Goal: Transaction & Acquisition: Purchase product/service

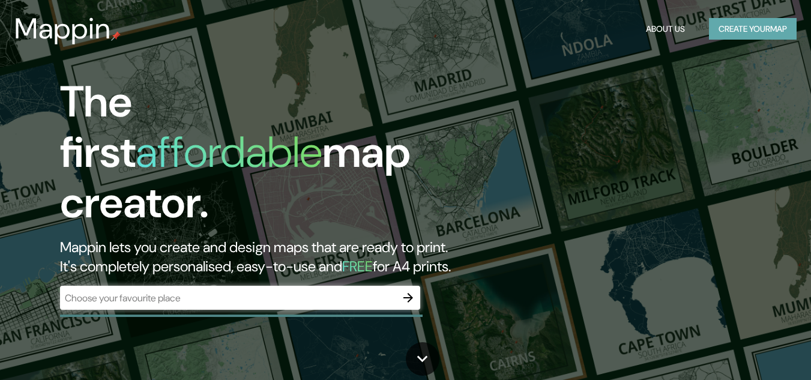
click at [752, 31] on button "Create your map" at bounding box center [753, 29] width 88 height 22
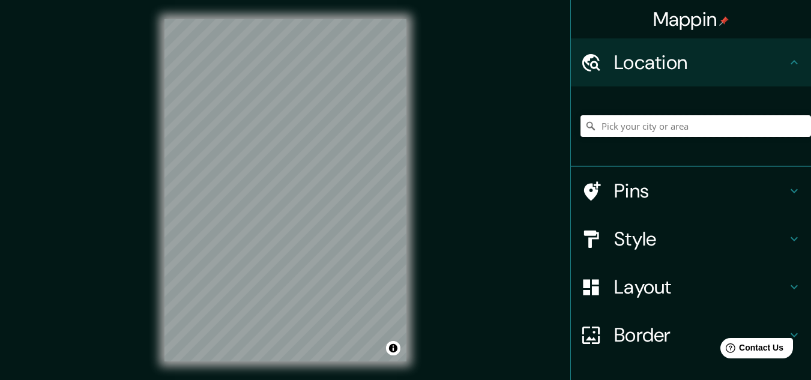
click at [692, 126] on input "Pick your city or area" at bounding box center [695, 126] width 230 height 22
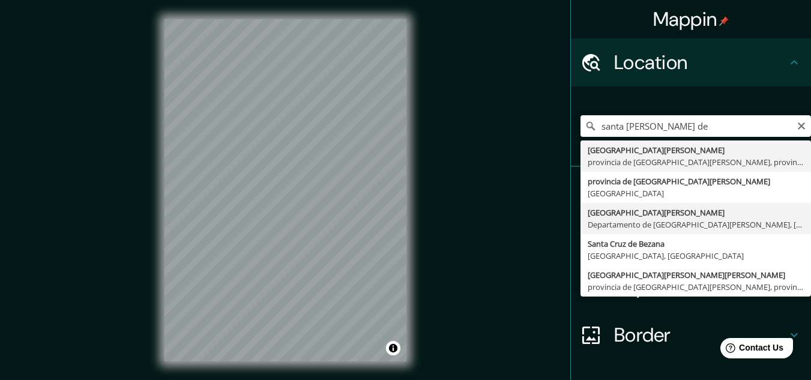
type input "[GEOGRAPHIC_DATA][PERSON_NAME], [GEOGRAPHIC_DATA][PERSON_NAME], [GEOGRAPHIC_DAT…"
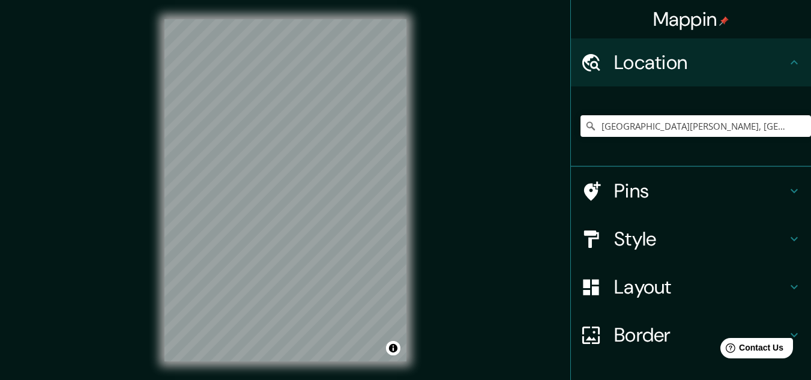
click at [661, 183] on h4 "Pins" at bounding box center [700, 191] width 173 height 24
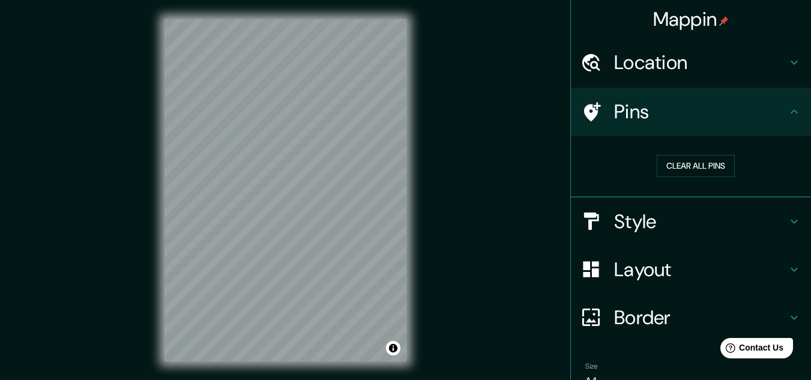
click at [620, 59] on h4 "Location" at bounding box center [700, 62] width 173 height 24
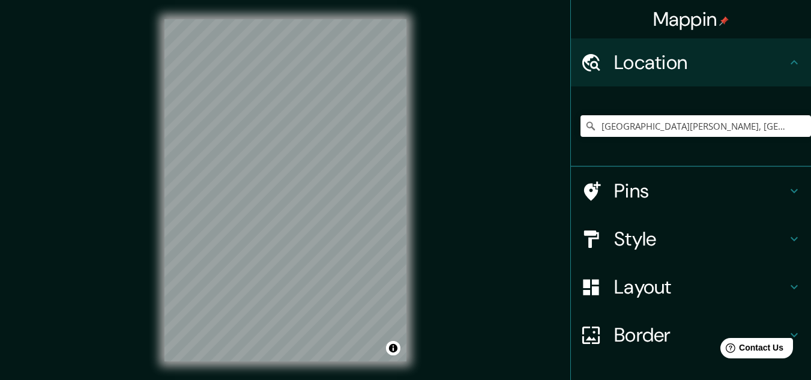
click at [650, 201] on h4 "Pins" at bounding box center [700, 191] width 173 height 24
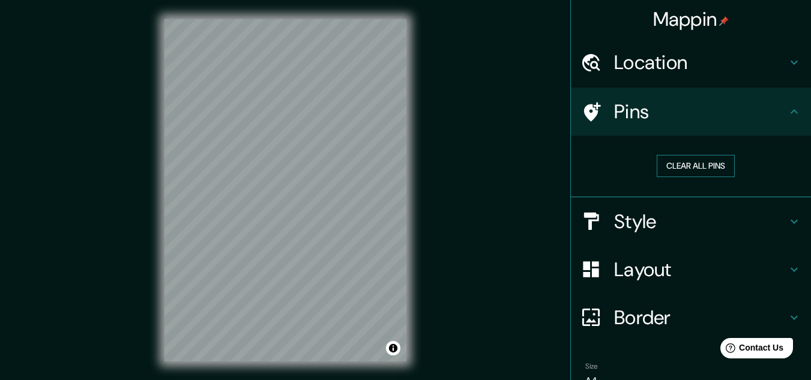
click at [679, 162] on button "Clear all pins" at bounding box center [695, 166] width 78 height 22
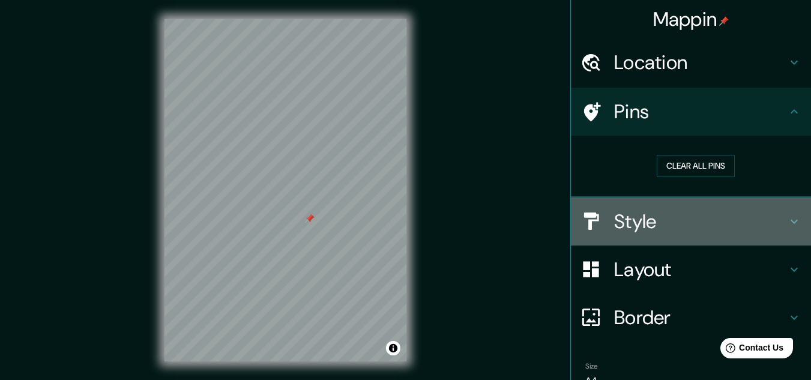
click at [635, 225] on h4 "Style" at bounding box center [700, 221] width 173 height 24
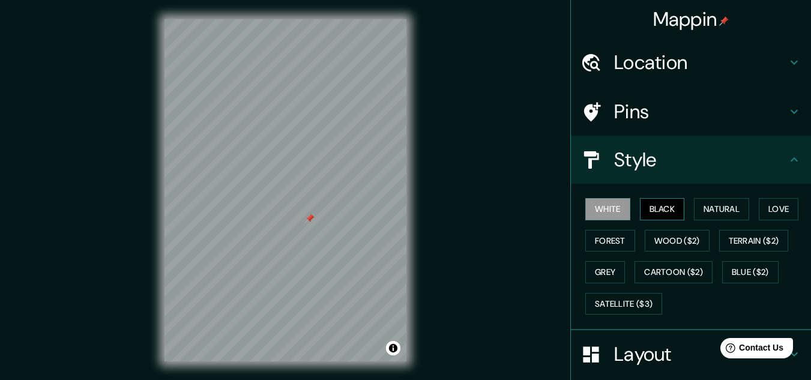
click at [651, 212] on button "Black" at bounding box center [662, 209] width 45 height 22
click at [721, 203] on button "Natural" at bounding box center [721, 209] width 55 height 22
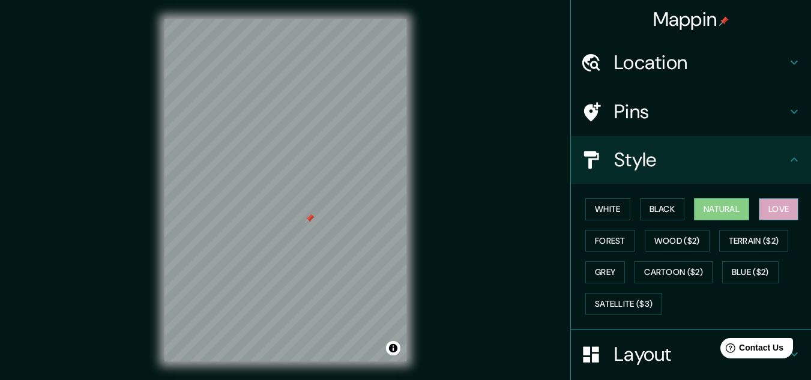
click at [777, 202] on button "Love" at bounding box center [778, 209] width 40 height 22
click at [604, 244] on button "Forest" at bounding box center [610, 241] width 50 height 22
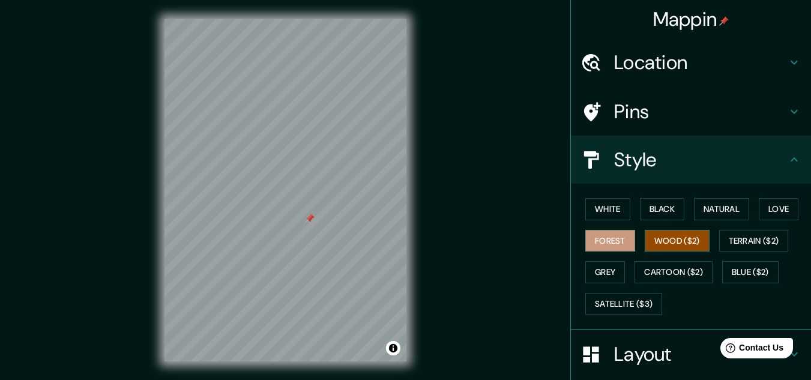
click at [665, 246] on button "Wood ($2)" at bounding box center [676, 241] width 65 height 22
click at [763, 242] on button "Terrain ($2)" at bounding box center [754, 241] width 70 height 22
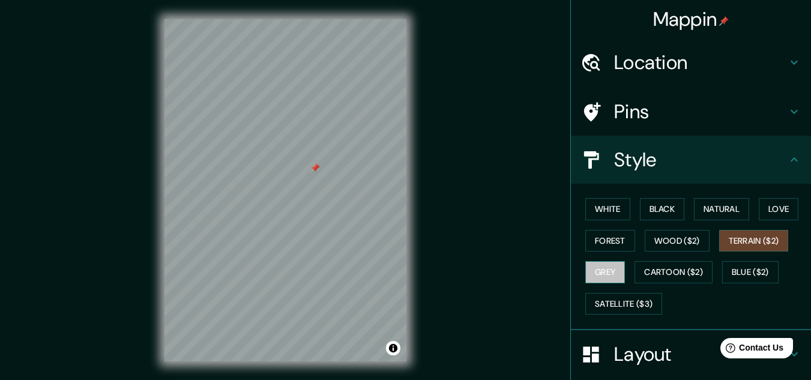
click at [611, 273] on button "Grey" at bounding box center [605, 272] width 40 height 22
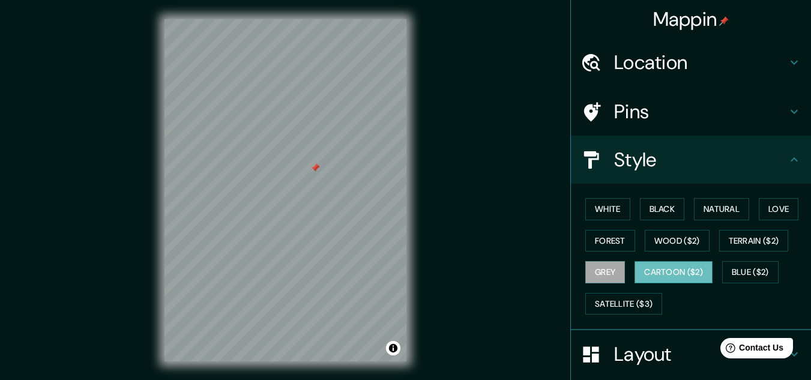
click at [688, 268] on button "Cartoon ($2)" at bounding box center [673, 272] width 78 height 22
click at [755, 275] on button "Blue ($2)" at bounding box center [750, 272] width 56 height 22
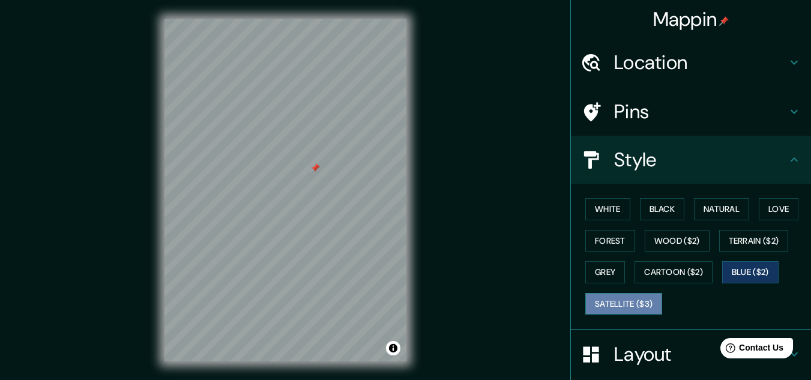
click at [642, 309] on button "Satellite ($3)" at bounding box center [623, 304] width 77 height 22
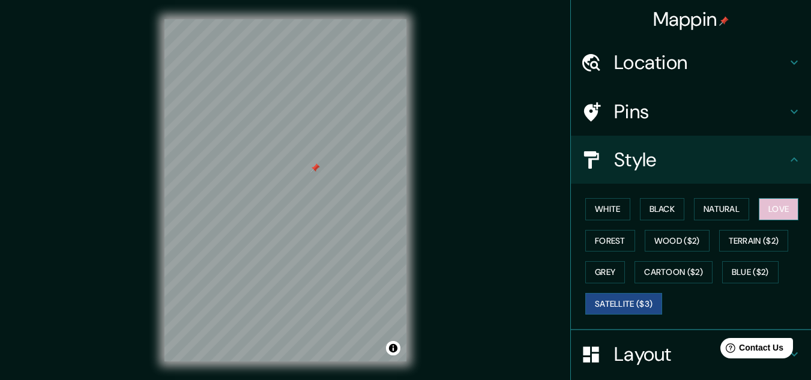
click at [769, 208] on button "Love" at bounding box center [778, 209] width 40 height 22
click at [622, 301] on button "Satellite ($3)" at bounding box center [623, 304] width 77 height 22
click at [614, 209] on button "White" at bounding box center [607, 209] width 45 height 22
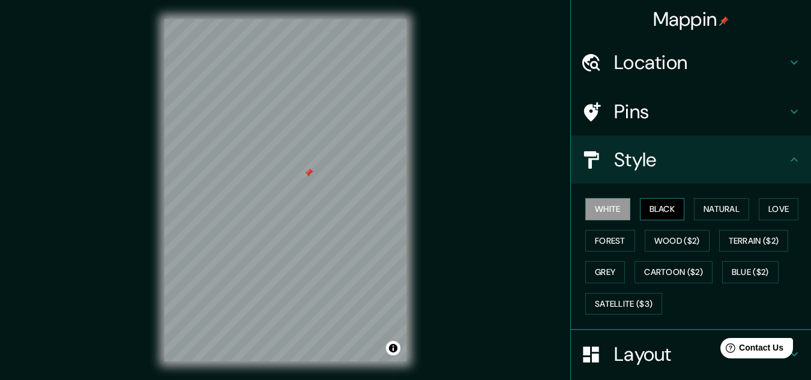
click at [676, 214] on button "Black" at bounding box center [662, 209] width 45 height 22
click at [611, 205] on button "White" at bounding box center [607, 209] width 45 height 22
click at [767, 208] on button "Love" at bounding box center [778, 209] width 40 height 22
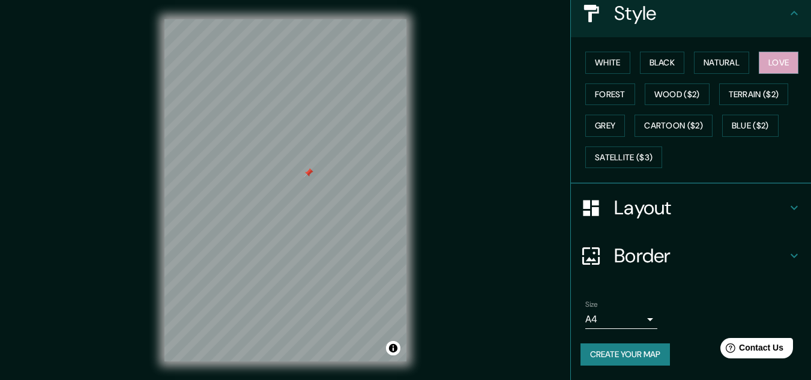
click at [724, 200] on h4 "Layout" at bounding box center [700, 208] width 173 height 24
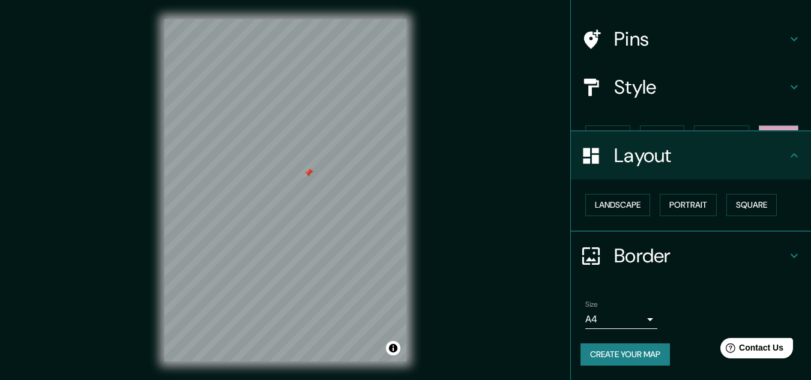
scroll to position [52, 0]
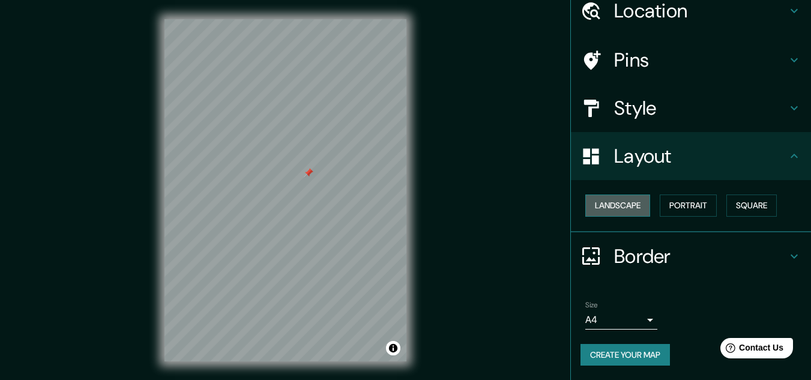
click at [634, 208] on button "Landscape" at bounding box center [617, 205] width 65 height 22
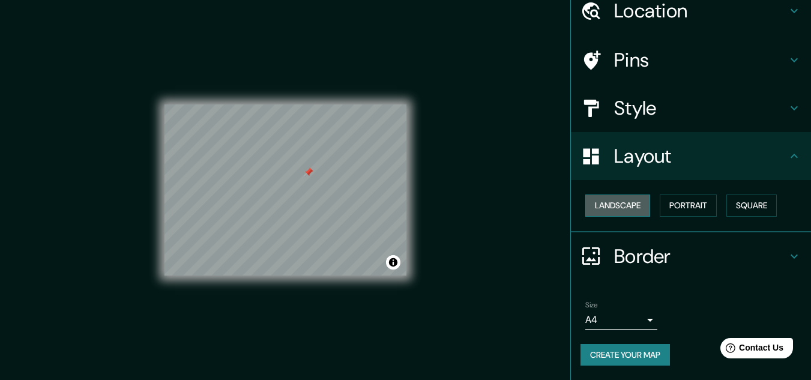
click at [634, 208] on button "Landscape" at bounding box center [617, 205] width 65 height 22
click at [695, 203] on button "Portrait" at bounding box center [687, 205] width 57 height 22
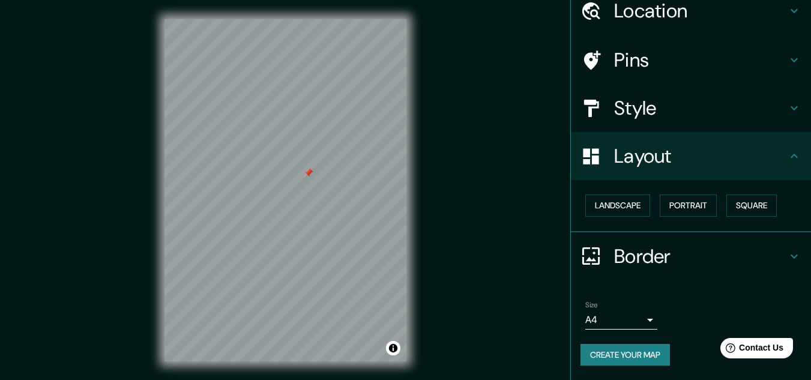
click at [773, 205] on div "Landscape [GEOGRAPHIC_DATA]" at bounding box center [695, 206] width 230 height 32
click at [763, 206] on button "Square" at bounding box center [751, 205] width 50 height 22
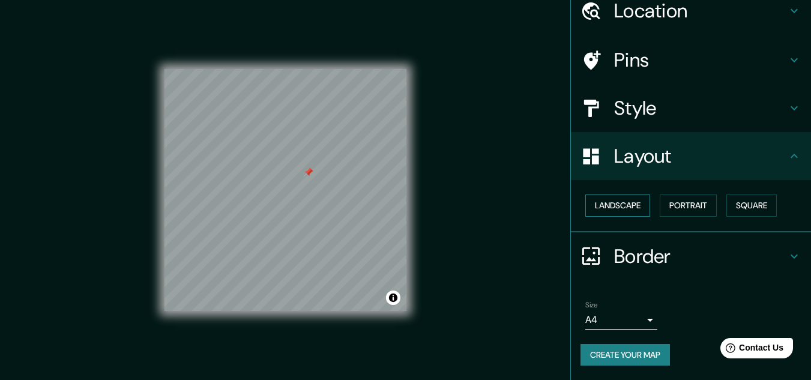
click at [622, 206] on button "Landscape" at bounding box center [617, 205] width 65 height 22
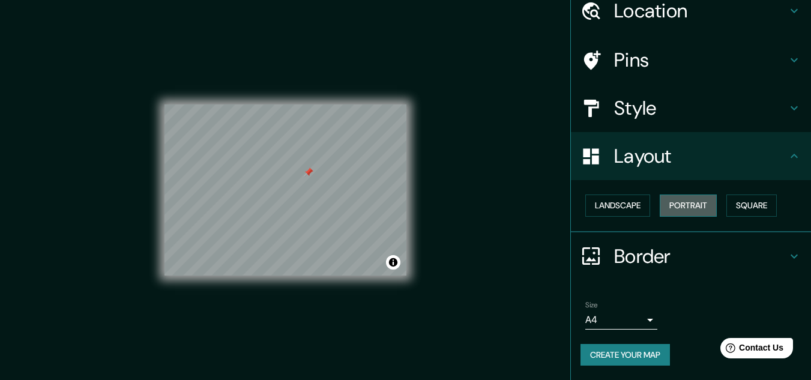
click at [686, 204] on button "Portrait" at bounding box center [687, 205] width 57 height 22
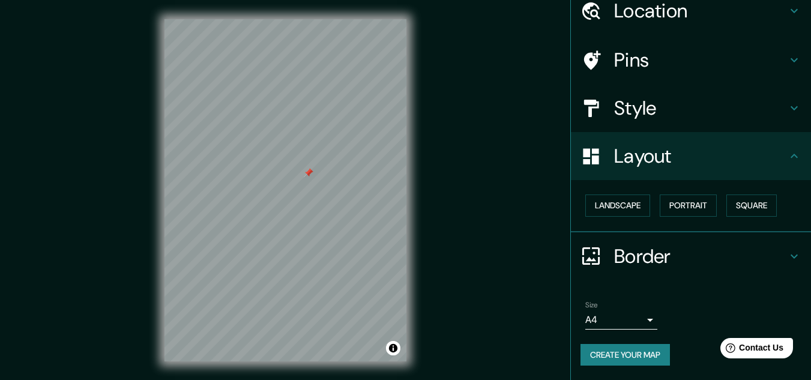
click at [641, 251] on h4 "Border" at bounding box center [700, 256] width 173 height 24
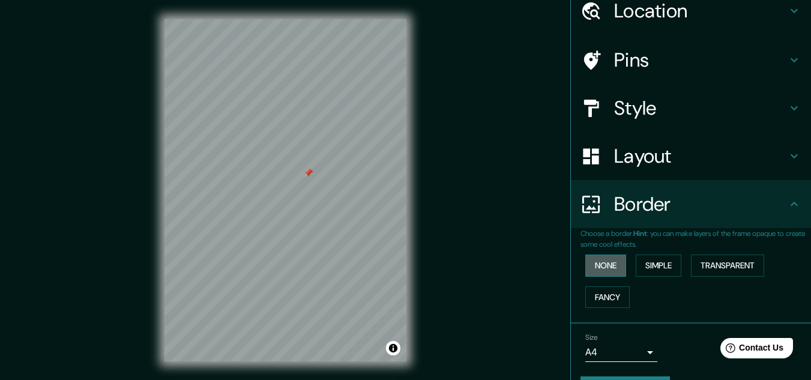
click at [585, 271] on button "None" at bounding box center [605, 265] width 41 height 22
click at [652, 268] on button "Simple" at bounding box center [658, 265] width 46 height 22
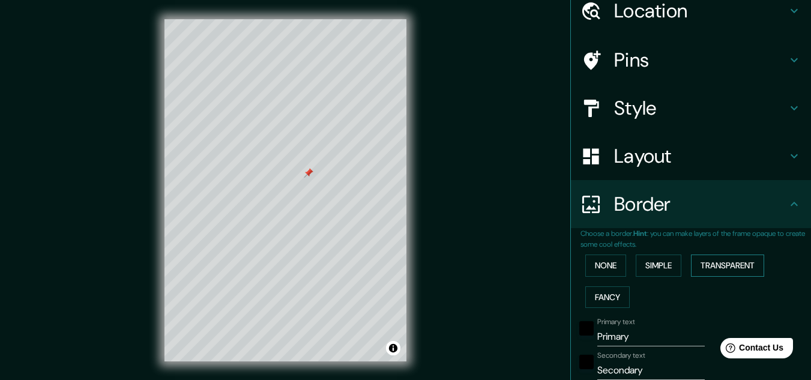
click at [719, 260] on button "Transparent" at bounding box center [727, 265] width 73 height 22
click at [600, 293] on button "Fancy" at bounding box center [607, 297] width 44 height 22
click at [730, 265] on button "Transparent" at bounding box center [727, 265] width 73 height 22
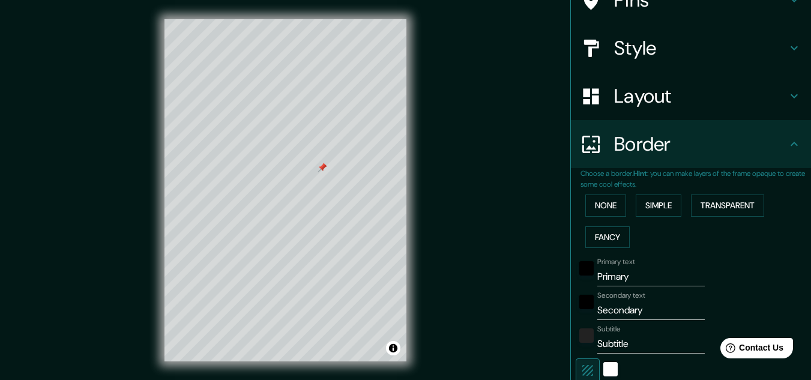
scroll to position [232, 0]
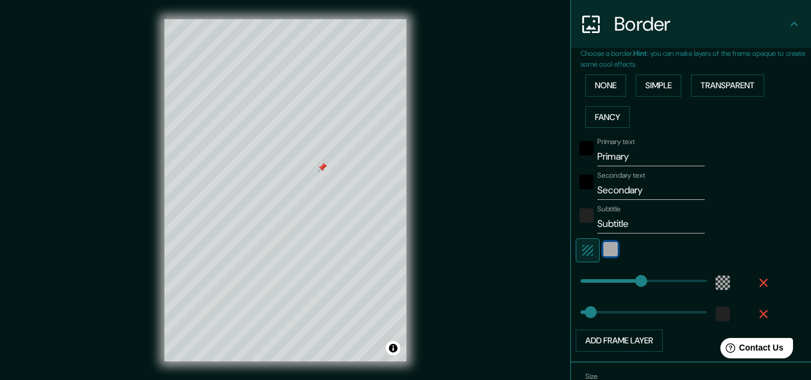
click at [603, 251] on div "white" at bounding box center [610, 249] width 14 height 14
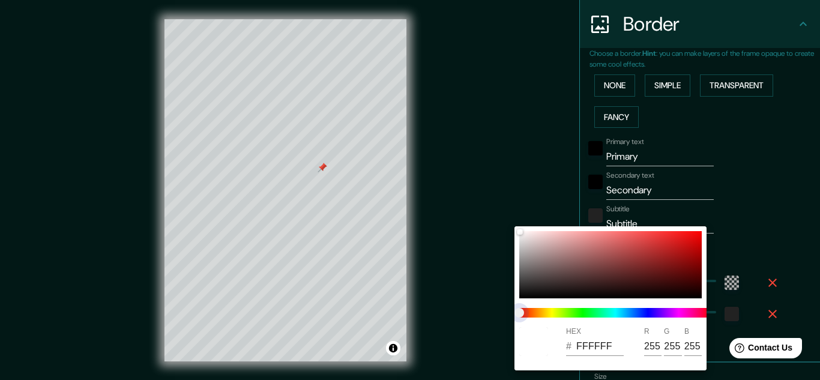
type input "193"
type input "32"
type input "193"
type input "32"
type input "193"
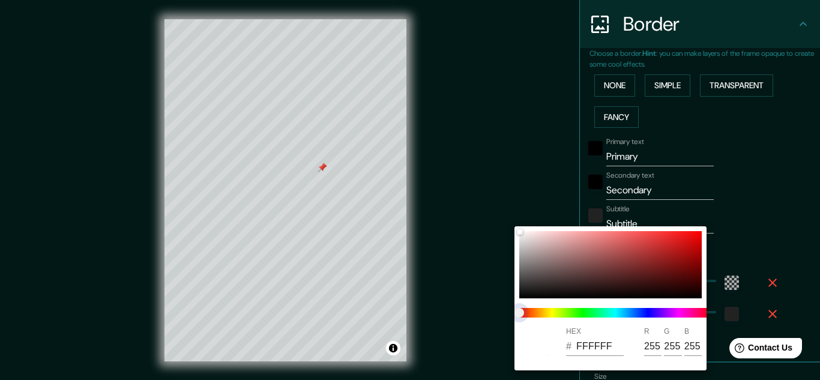
type input "32"
click at [523, 309] on span "color slider" at bounding box center [519, 313] width 10 height 10
type input "193"
type input "32"
type input "EDE5E5"
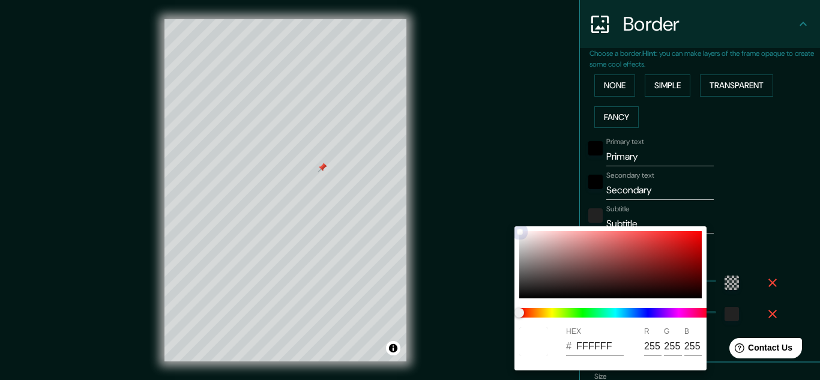
type input "237"
type input "229"
type input "193"
type input "32"
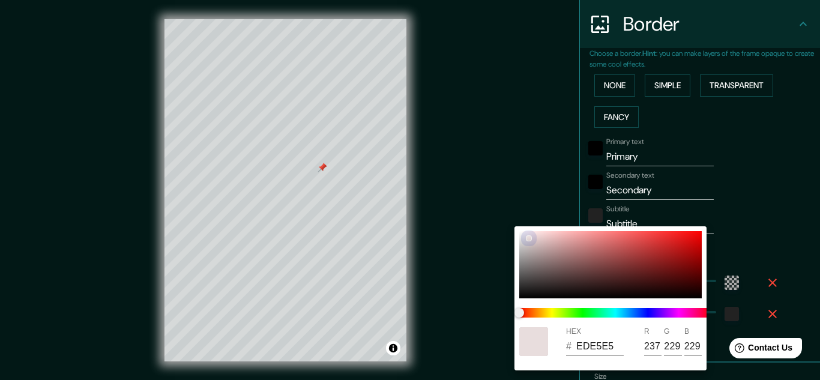
type input "E6DBDB"
type input "230"
type input "219"
type input "193"
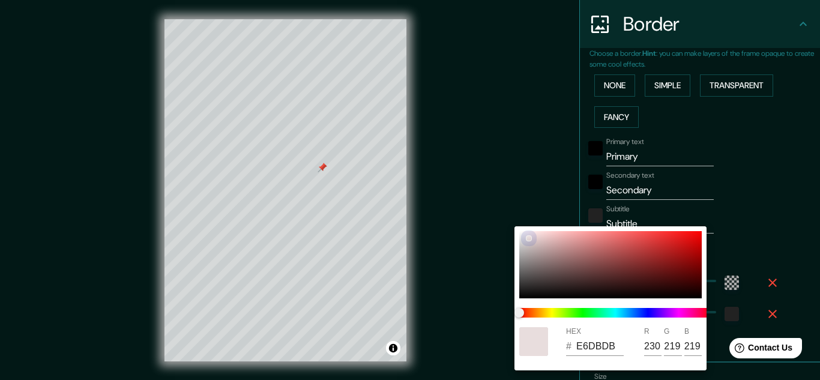
type input "32"
type input "E6DADA"
type input "218"
type input "193"
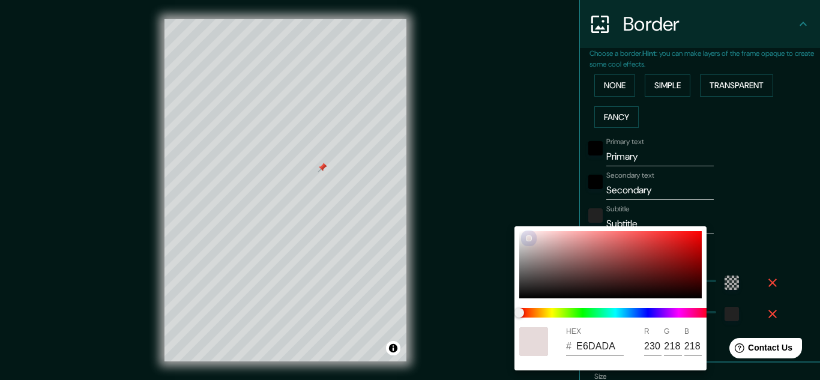
type input "32"
type input "DACACA"
type input "218"
type input "202"
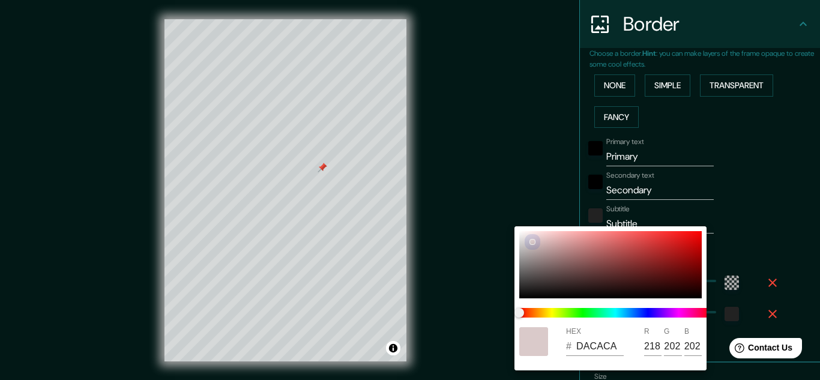
type input "193"
type input "32"
type input "DAC3C3"
type input "195"
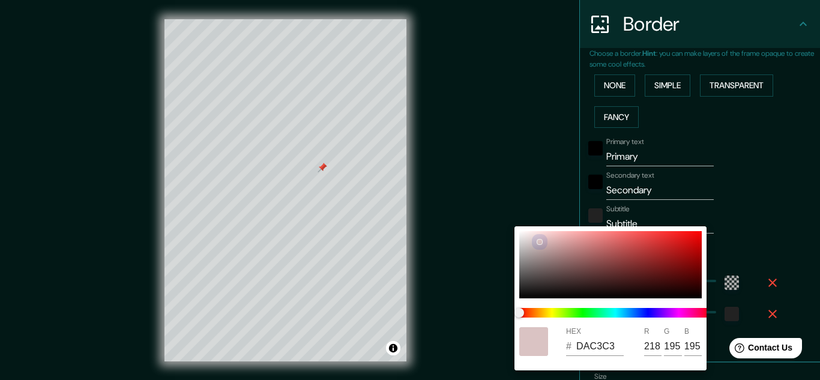
type input "193"
type input "32"
type input "D6B8B8"
type input "214"
type input "184"
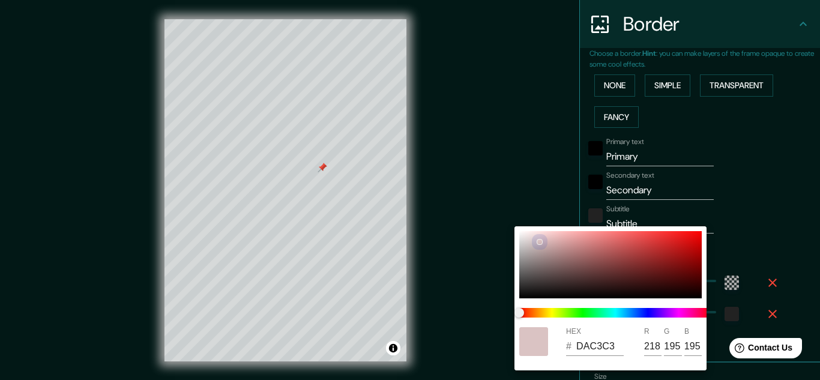
type input "184"
type input "193"
type input "32"
type input "E3C4C4"
type input "227"
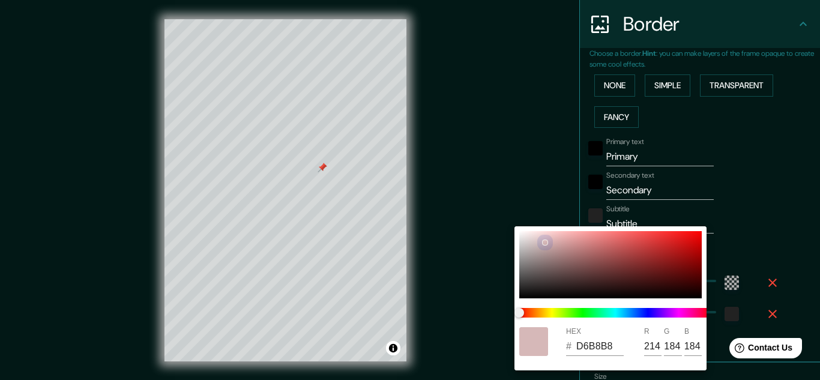
type input "196"
type input "193"
type input "32"
type input "E8C8C8"
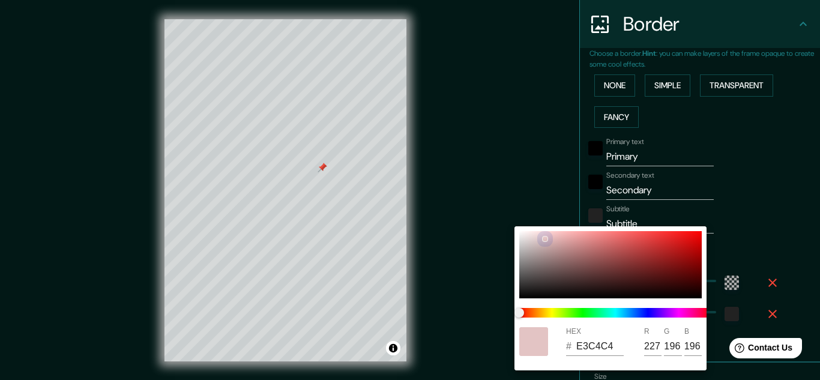
type input "232"
type input "200"
type input "193"
type input "32"
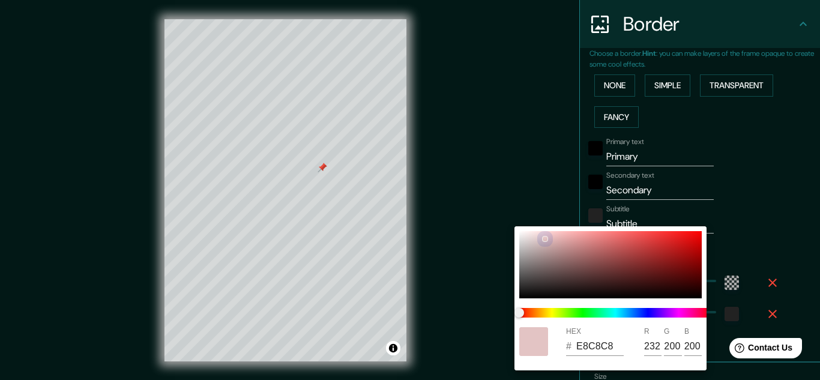
type input "EDCFCF"
type input "237"
type input "207"
drag, startPoint x: 520, startPoint y: 235, endPoint x: 542, endPoint y: 236, distance: 22.2
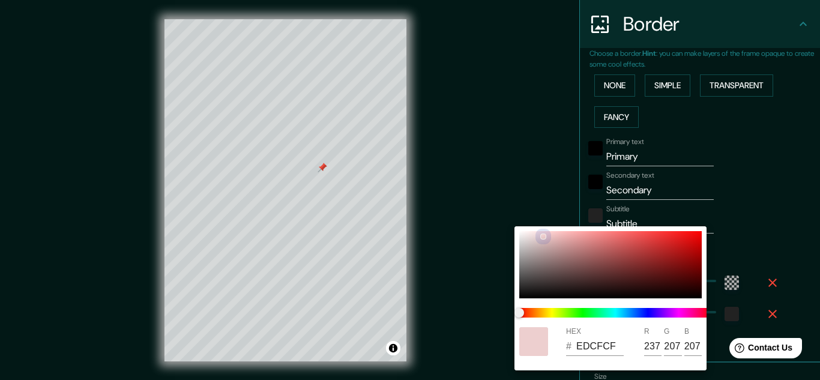
click at [542, 236] on div at bounding box center [610, 264] width 182 height 67
type input "193"
type input "32"
click at [518, 177] on div at bounding box center [410, 190] width 820 height 380
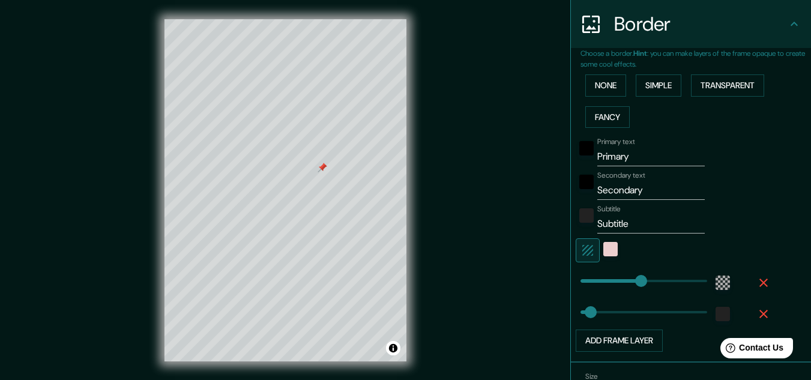
click at [580, 246] on icon "button" at bounding box center [587, 250] width 14 height 14
type input "193"
type input "32"
click at [580, 246] on icon "button" at bounding box center [587, 250] width 14 height 14
type input "193"
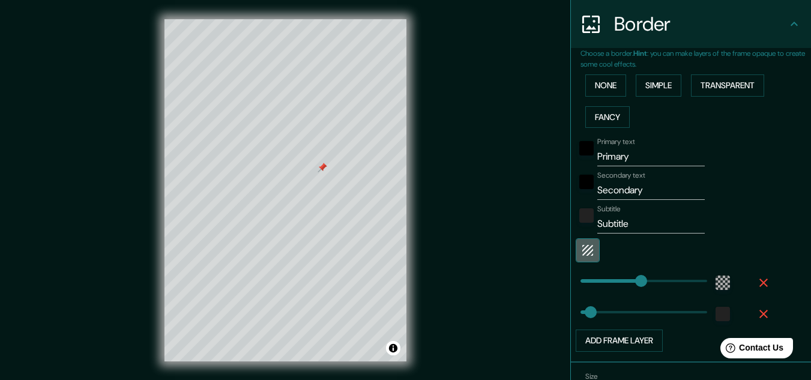
type input "32"
type input "172"
drag, startPoint x: 640, startPoint y: 281, endPoint x: 625, endPoint y: 284, distance: 14.7
type input "32"
type input "77"
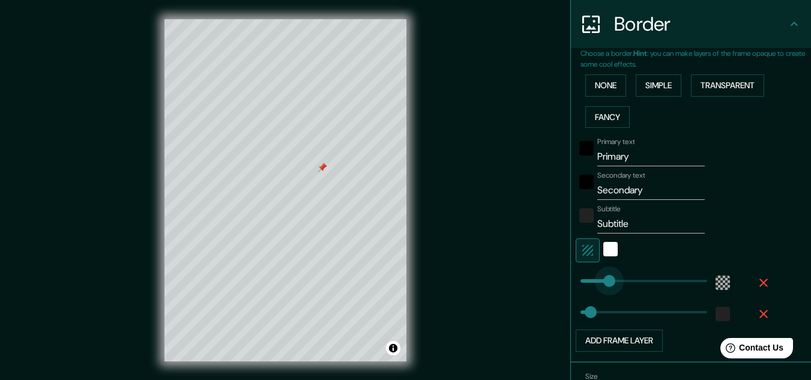
drag, startPoint x: 620, startPoint y: 280, endPoint x: 595, endPoint y: 277, distance: 24.8
type input "32"
type input "176"
drag, startPoint x: 595, startPoint y: 277, endPoint x: 626, endPoint y: 275, distance: 31.2
type input "32"
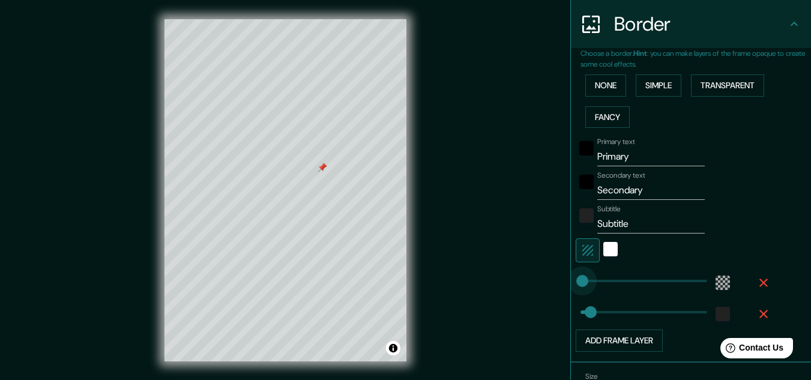
type input "21"
drag, startPoint x: 626, startPoint y: 275, endPoint x: 578, endPoint y: 287, distance: 50.1
type input "119"
drag, startPoint x: 585, startPoint y: 314, endPoint x: 608, endPoint y: 311, distance: 23.5
type input "15"
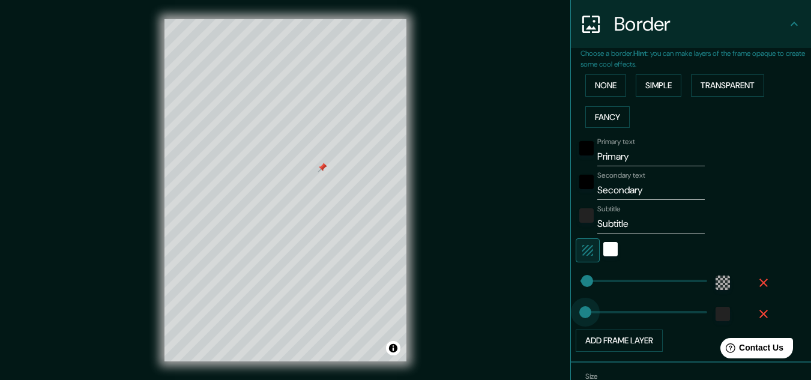
drag, startPoint x: 608, startPoint y: 311, endPoint x: 576, endPoint y: 308, distance: 32.5
type input "15"
type input "42"
type input "15"
type input "59"
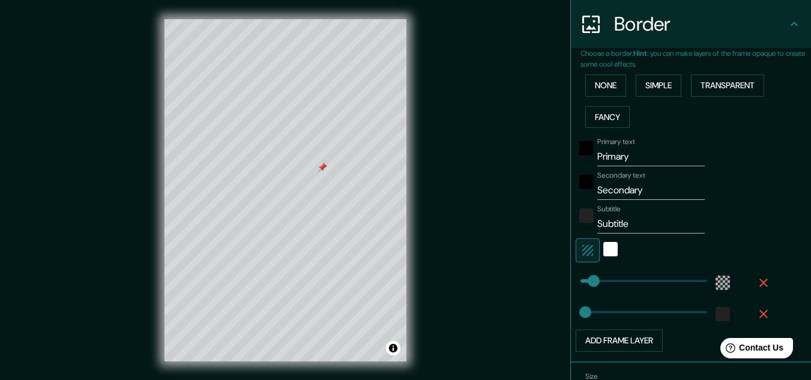
type input "15"
type input "78"
type input "15"
type input "101"
type input "15"
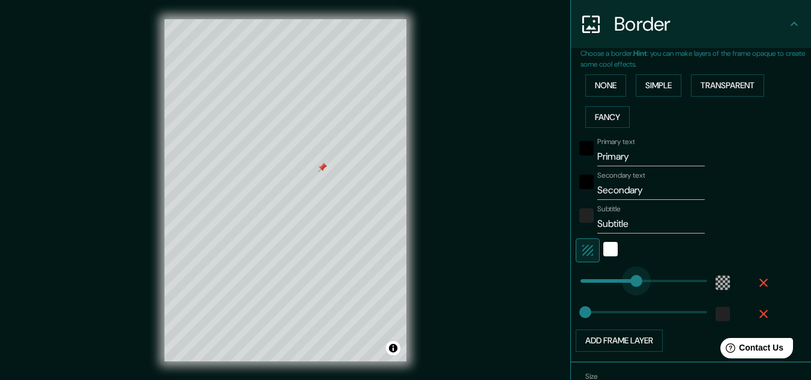
type input "189"
drag, startPoint x: 607, startPoint y: 280, endPoint x: 631, endPoint y: 278, distance: 23.5
type input "15"
type input "283"
drag, startPoint x: 635, startPoint y: 278, endPoint x: 660, endPoint y: 275, distance: 25.3
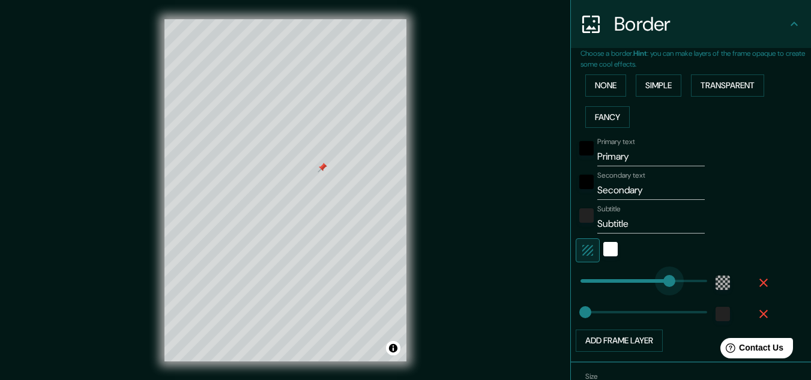
type input "15"
type input "247"
drag, startPoint x: 660, startPoint y: 275, endPoint x: 649, endPoint y: 275, distance: 11.4
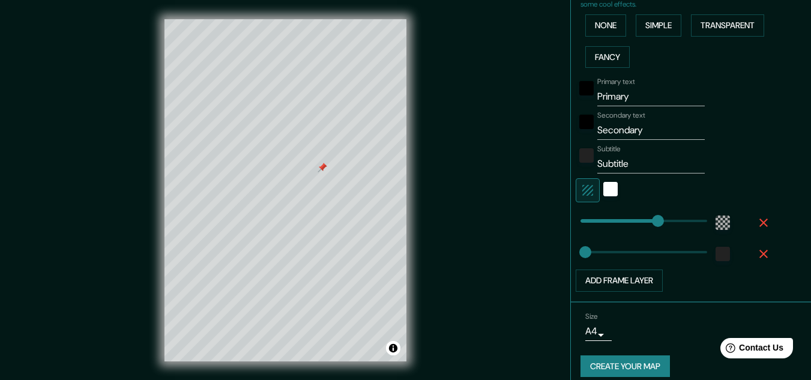
scroll to position [303, 0]
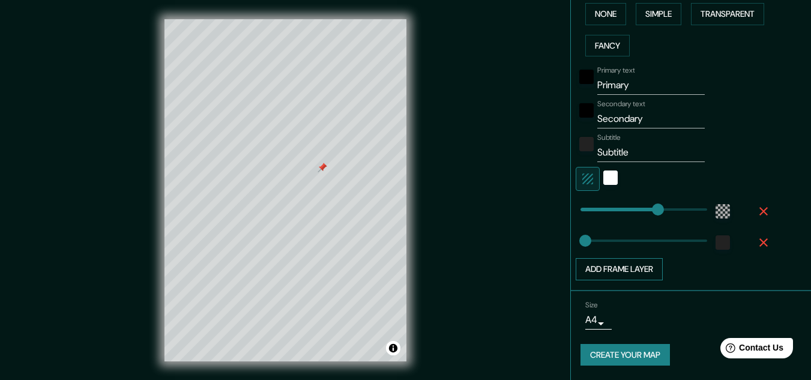
click at [650, 268] on button "Add frame layer" at bounding box center [618, 269] width 87 height 22
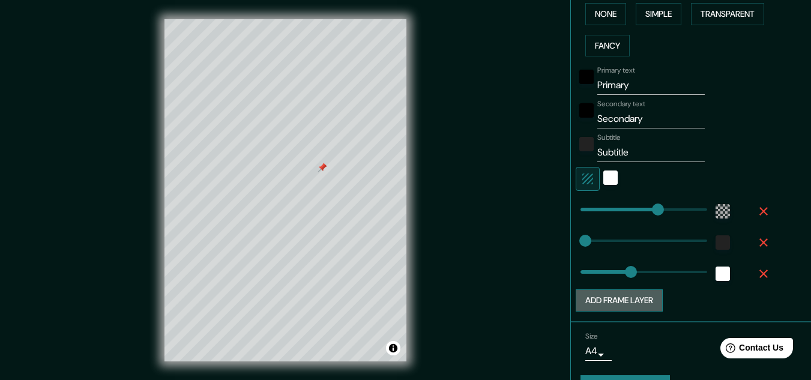
click at [644, 305] on button "Add frame layer" at bounding box center [618, 300] width 87 height 22
type input "15"
type input "161"
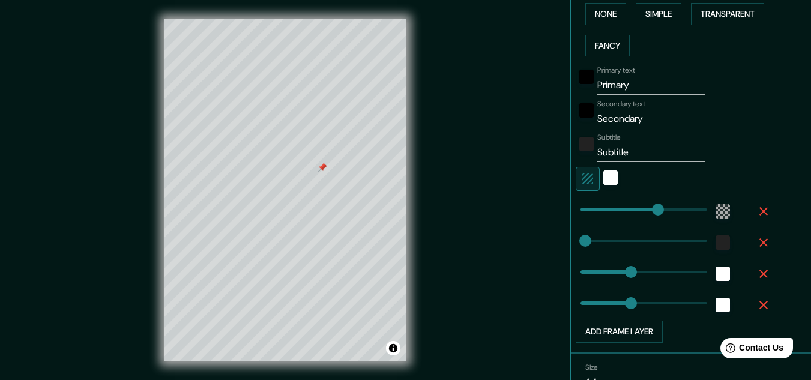
click at [756, 299] on icon "button" at bounding box center [763, 305] width 14 height 14
type input "15"
type input "161"
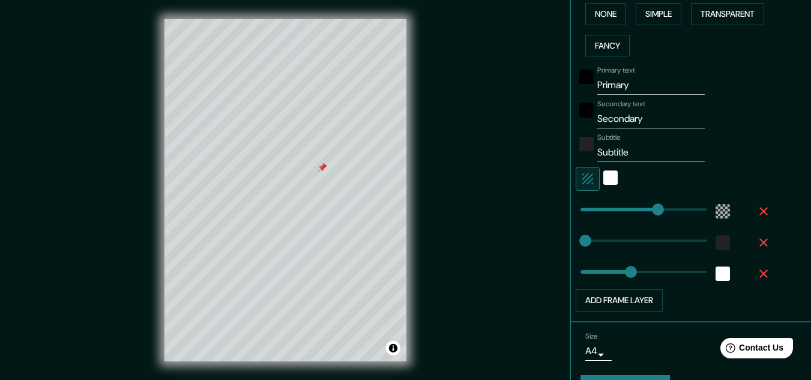
click at [756, 278] on icon "button" at bounding box center [763, 273] width 14 height 14
type input "15"
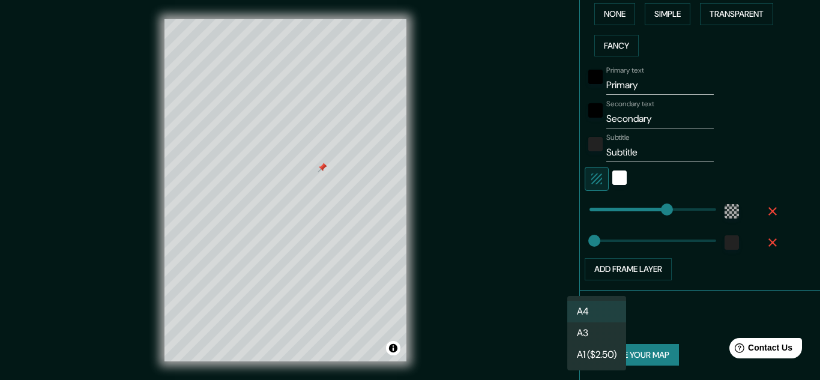
click at [592, 318] on body "Mappin Location [GEOGRAPHIC_DATA][PERSON_NAME], [GEOGRAPHIC_DATA][PERSON_NAME],…" at bounding box center [410, 190] width 820 height 380
click at [592, 319] on li "A4" at bounding box center [596, 312] width 59 height 22
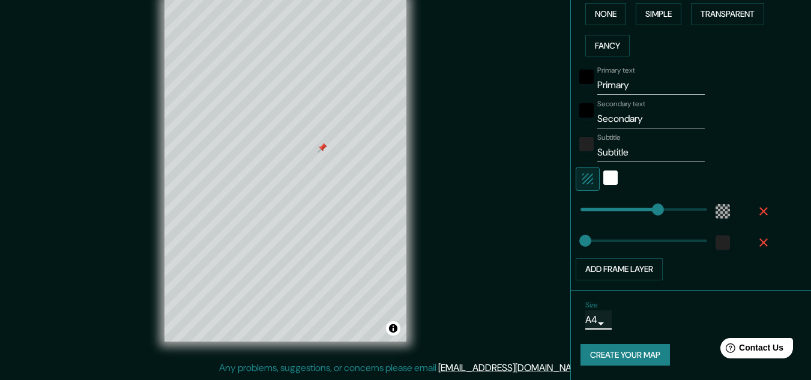
scroll to position [243, 0]
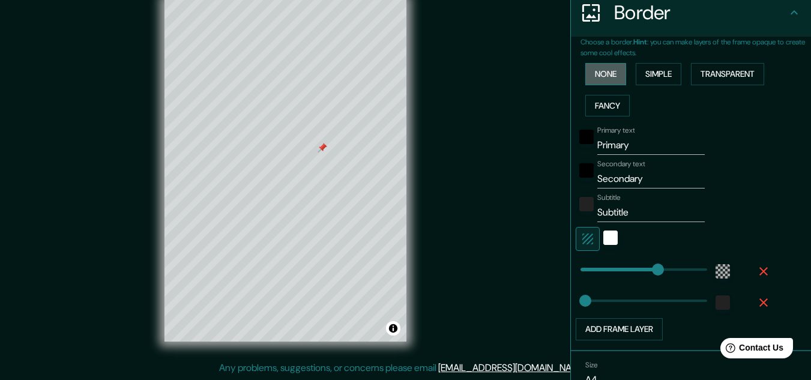
click at [608, 64] on button "None" at bounding box center [605, 74] width 41 height 22
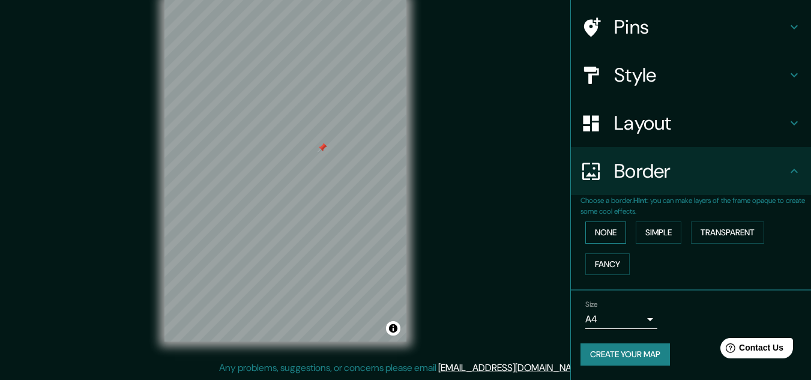
click at [595, 227] on button "None" at bounding box center [605, 232] width 41 height 22
click at [658, 233] on button "Simple" at bounding box center [658, 232] width 46 height 22
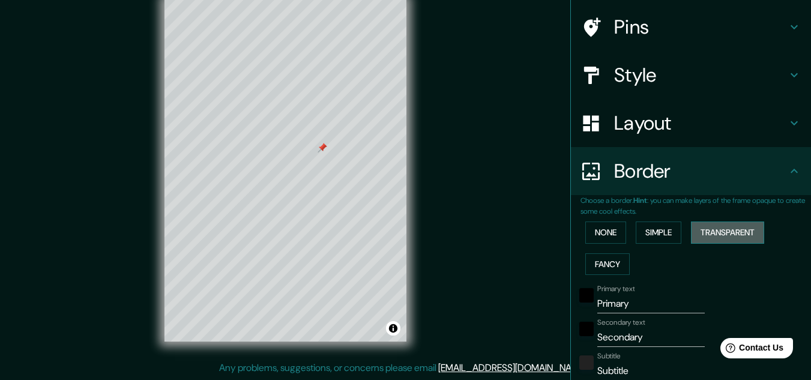
click at [727, 238] on button "Transparent" at bounding box center [727, 232] width 73 height 22
click at [628, 73] on h4 "Style" at bounding box center [700, 75] width 173 height 24
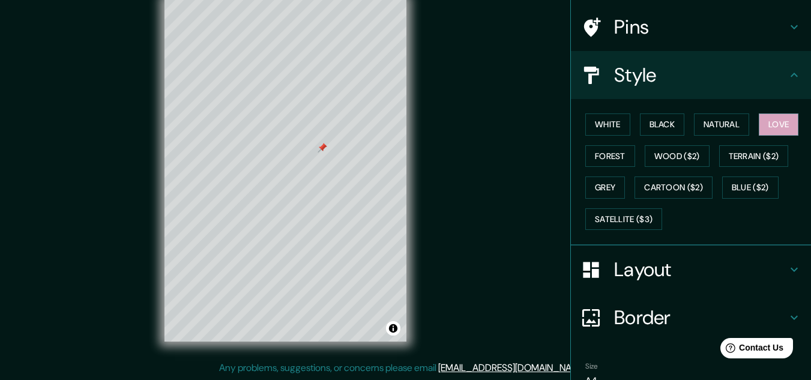
scroll to position [25, 0]
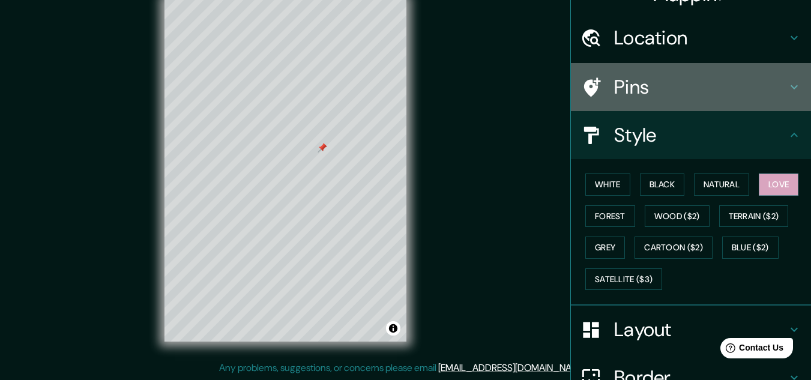
click at [663, 87] on h4 "Pins" at bounding box center [700, 87] width 173 height 24
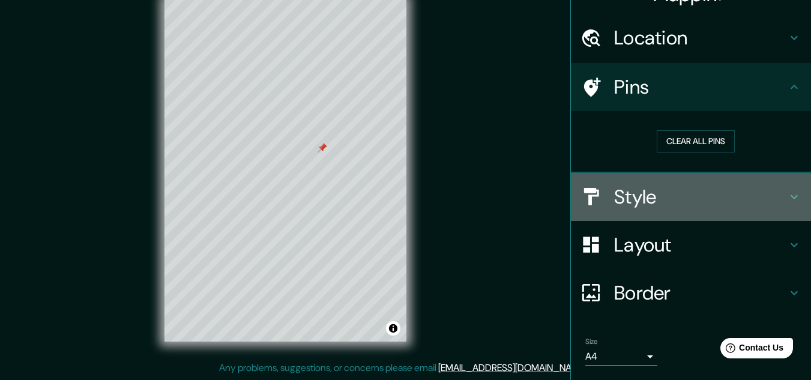
click at [660, 200] on h4 "Style" at bounding box center [700, 197] width 173 height 24
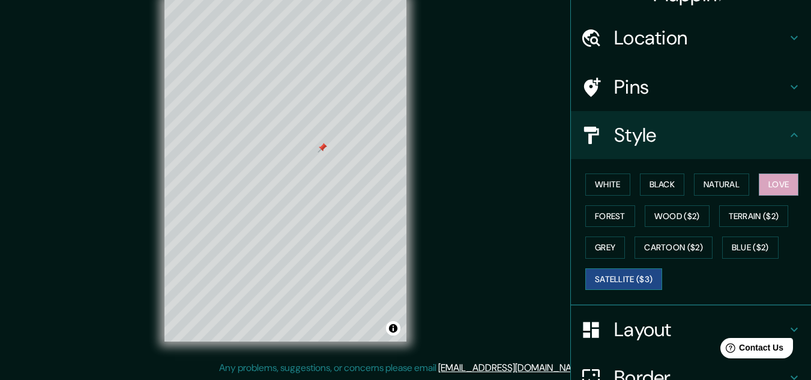
click at [639, 280] on button "Satellite ($3)" at bounding box center [623, 279] width 77 height 22
click at [739, 244] on button "Blue ($2)" at bounding box center [750, 247] width 56 height 22
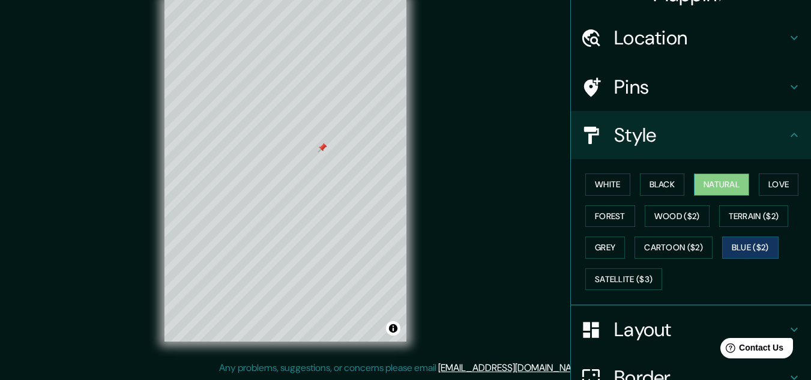
click at [716, 182] on button "Natural" at bounding box center [721, 184] width 55 height 22
click at [758, 181] on button "Love" at bounding box center [778, 184] width 40 height 22
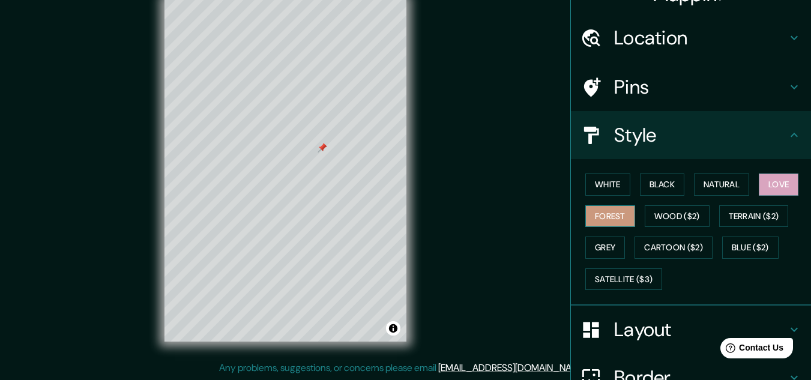
click at [609, 210] on button "Forest" at bounding box center [610, 216] width 50 height 22
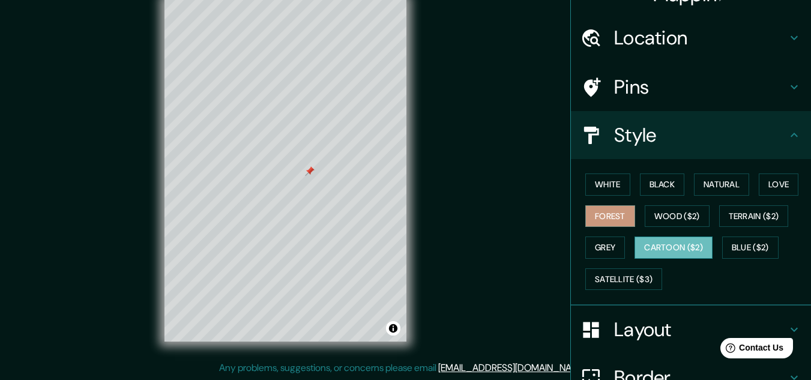
click at [665, 245] on button "Cartoon ($2)" at bounding box center [673, 247] width 78 height 22
click at [673, 216] on button "Wood ($2)" at bounding box center [676, 216] width 65 height 22
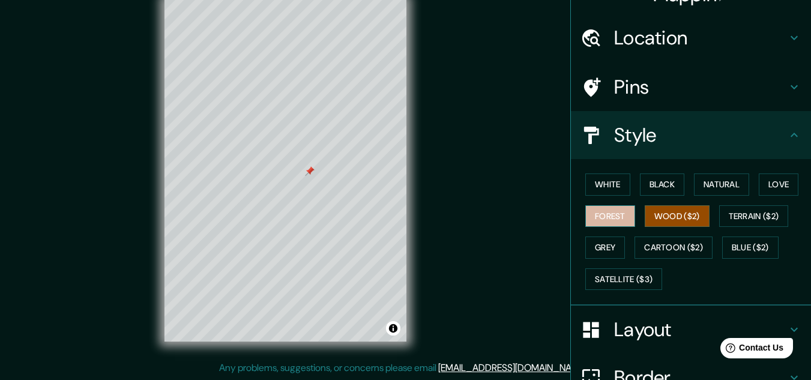
click at [592, 215] on button "Forest" at bounding box center [610, 216] width 50 height 22
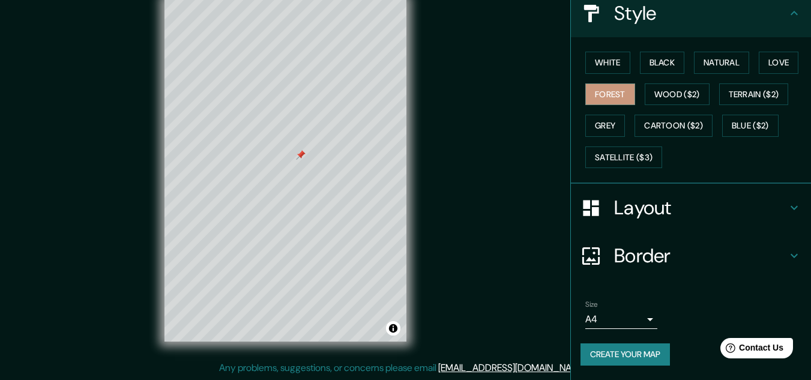
click at [645, 216] on h4 "Layout" at bounding box center [700, 208] width 173 height 24
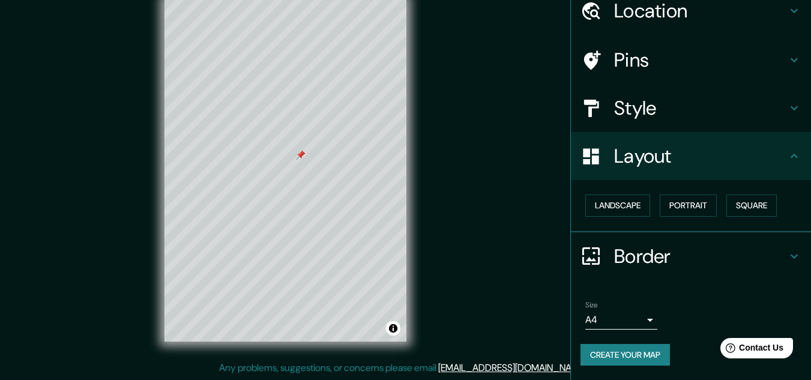
scroll to position [52, 0]
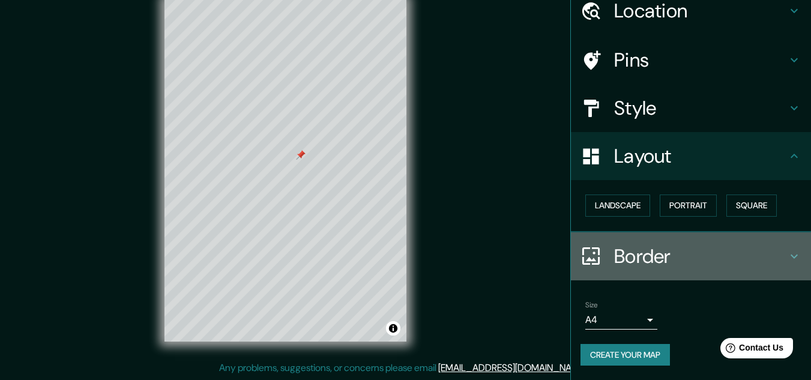
click at [617, 249] on h4 "Border" at bounding box center [700, 256] width 173 height 24
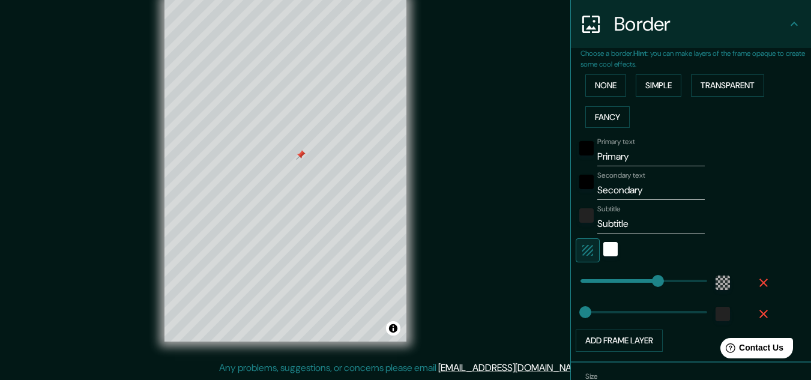
scroll to position [303, 0]
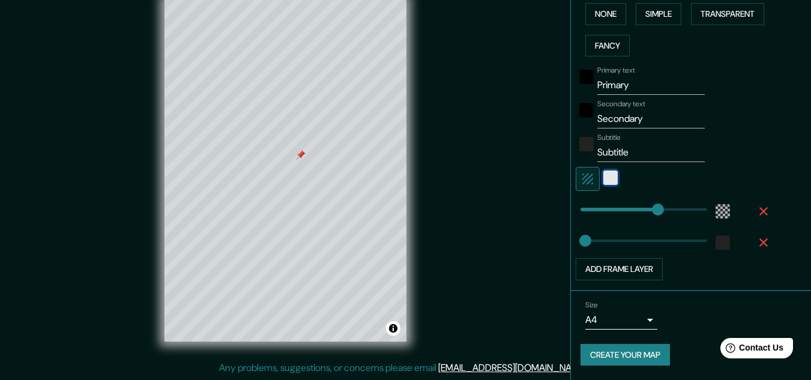
click at [607, 184] on div "white" at bounding box center [610, 177] width 14 height 14
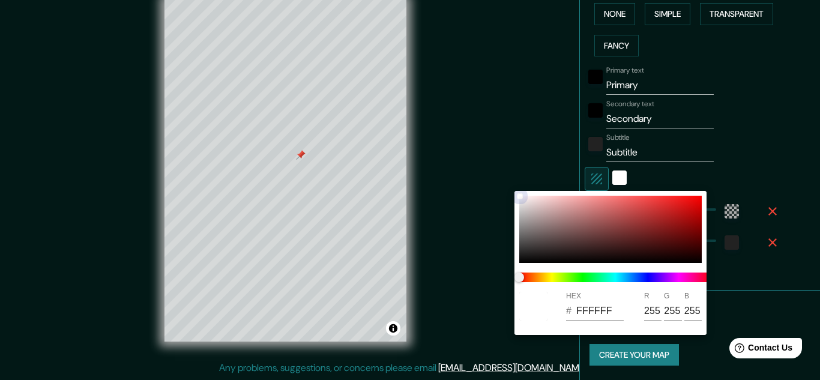
type input "15"
type input "FAF0F0"
type input "250"
type input "240"
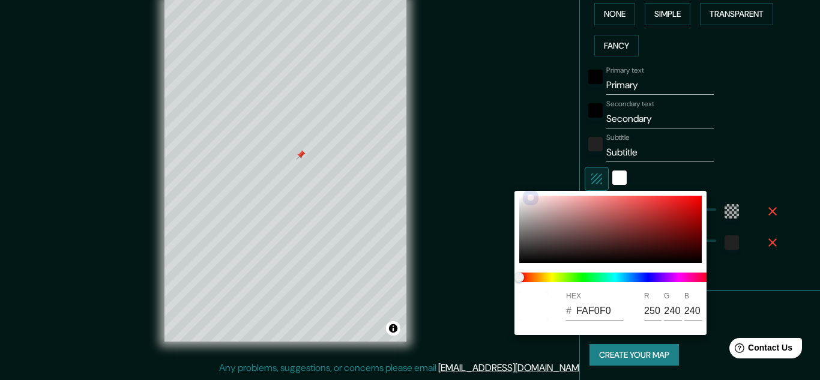
type input "15"
type input "FAEAEA"
type input "234"
type input "15"
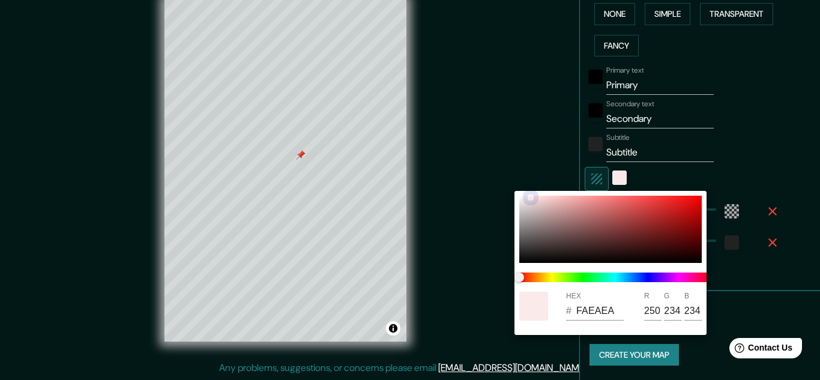
type input "FAE7E7"
type input "231"
type input "15"
type input "FAE6E6"
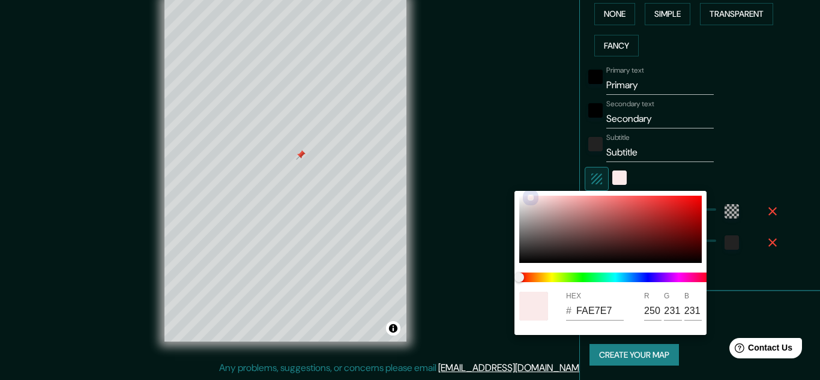
type input "230"
type input "15"
type input "FAE2E2"
type input "226"
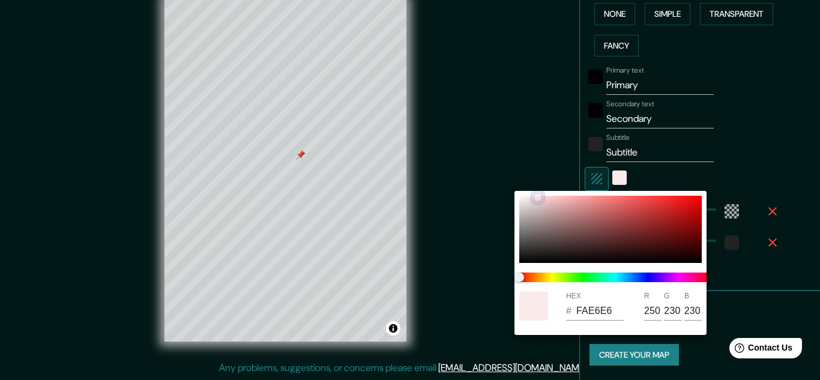
type input "226"
type input "15"
type input "FAE0E0"
type input "224"
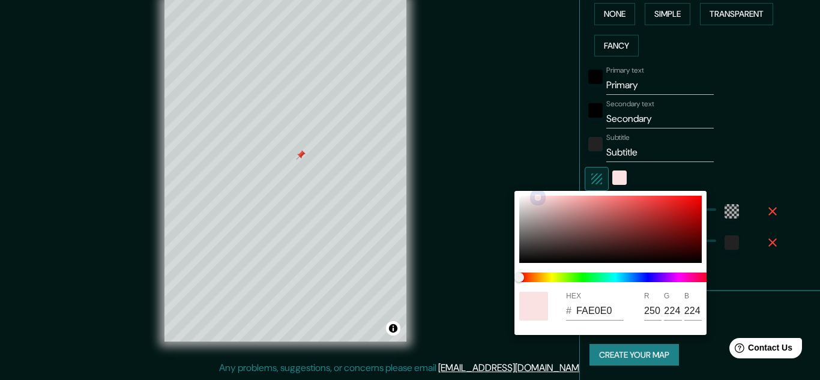
type input "15"
type input "FADDDD"
type input "221"
type input "15"
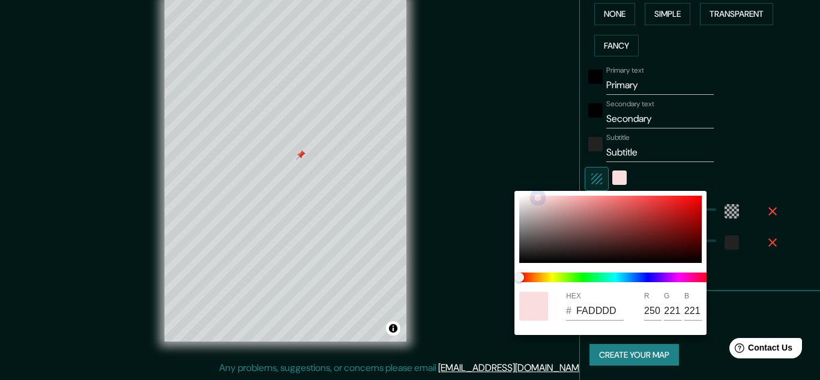
type input "FADBDB"
type input "219"
type input "15"
type input "FAD9D9"
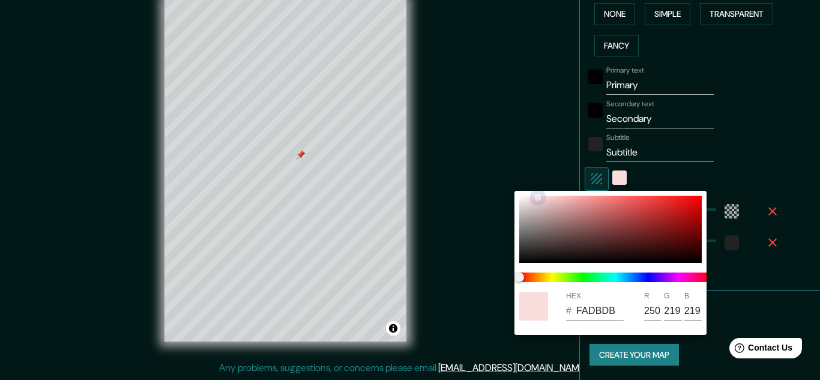
type input "217"
type input "15"
type input "FAD6D6"
type input "214"
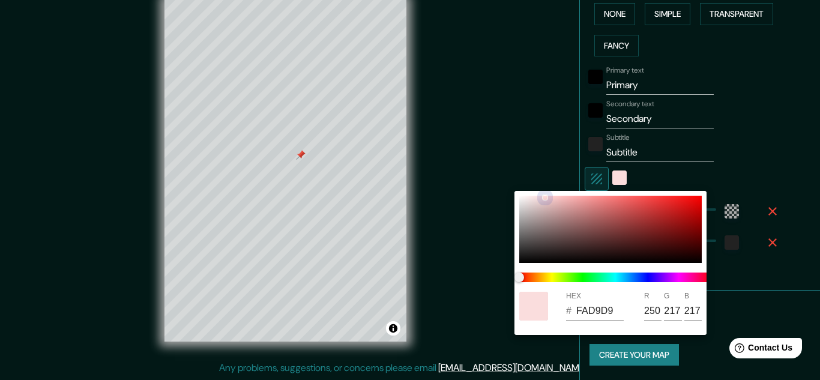
type input "214"
type input "15"
type input "FAD3D3"
type input "211"
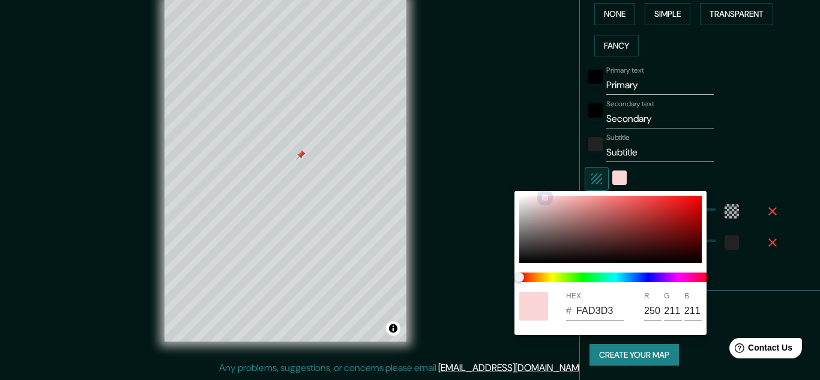
type input "15"
type input "FAD1D1"
type input "209"
type input "15"
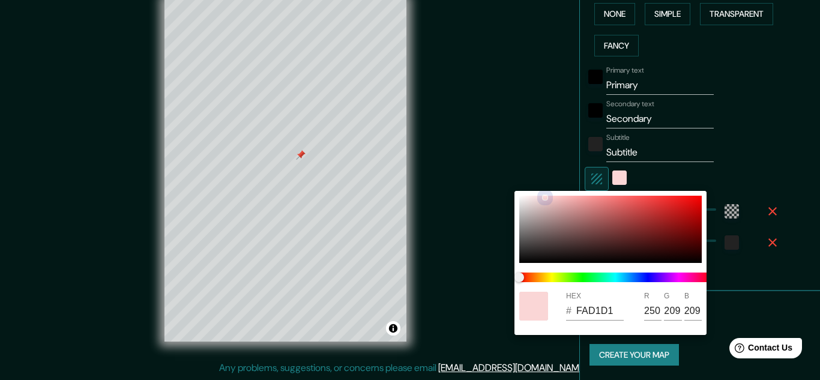
type input "FACFCF"
type input "207"
type input "15"
type input "FACDCD"
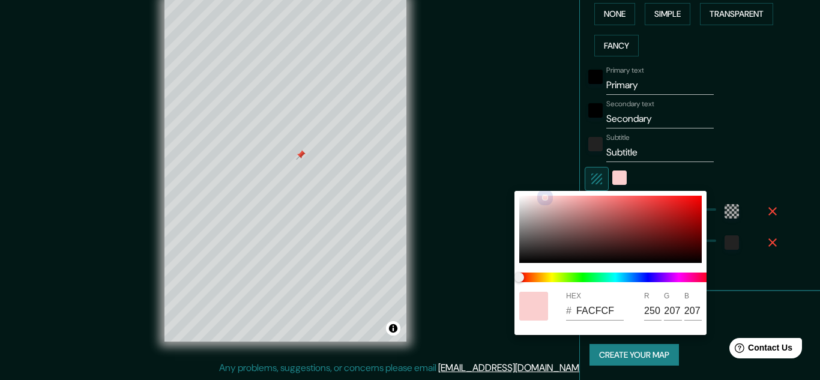
type input "205"
type input "15"
type input "FACCCC"
type input "204"
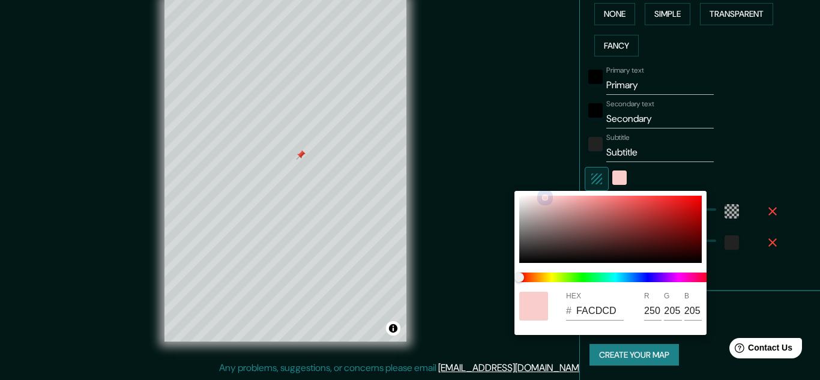
type input "204"
type input "15"
type input "FACBCB"
type input "203"
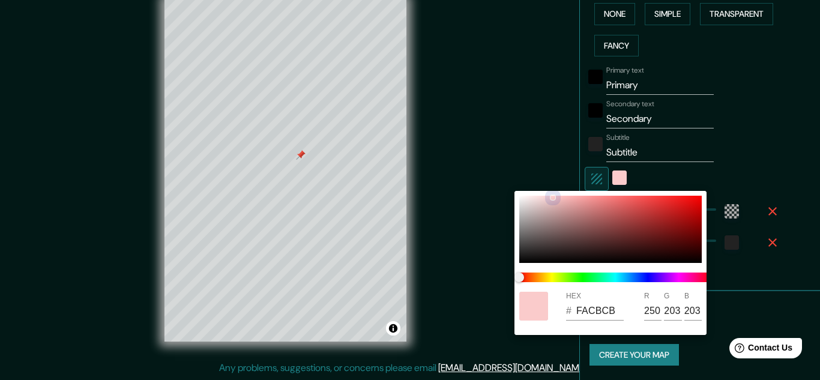
type input "15"
type input "FDCCCC"
type input "253"
type input "204"
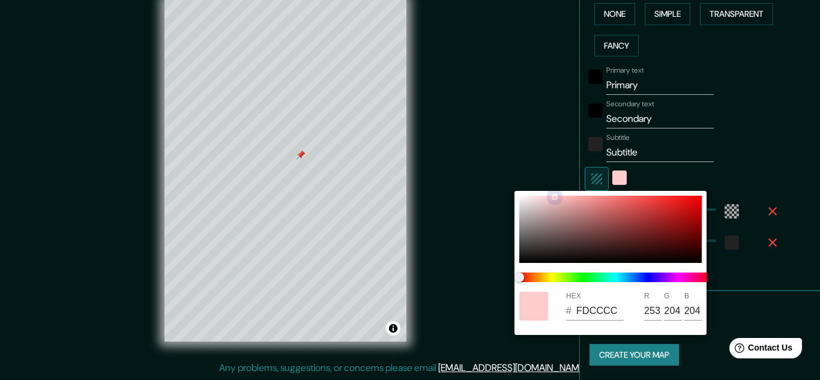
type input "15"
type input "E1B5B5"
type input "225"
type input "181"
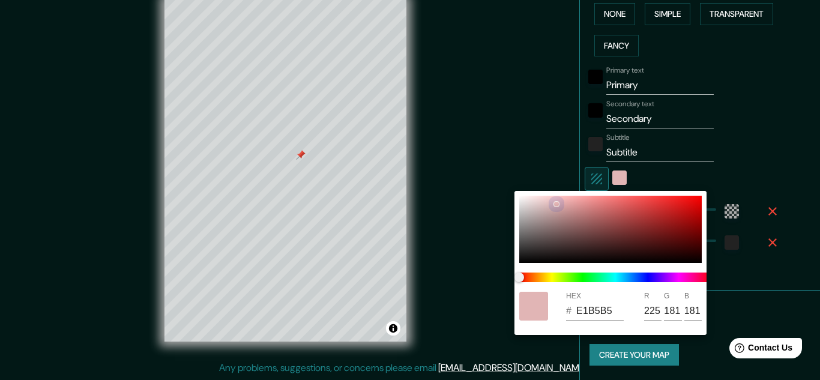
type input "15"
type input "D6ACAC"
type input "214"
type input "172"
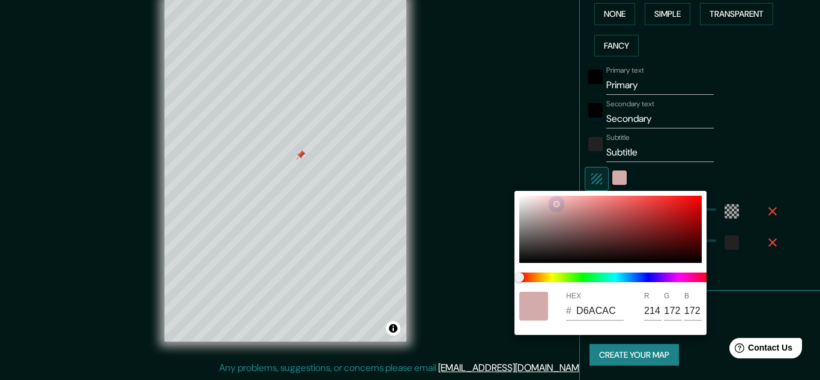
type input "15"
type input "D3ABAB"
type input "211"
type input "171"
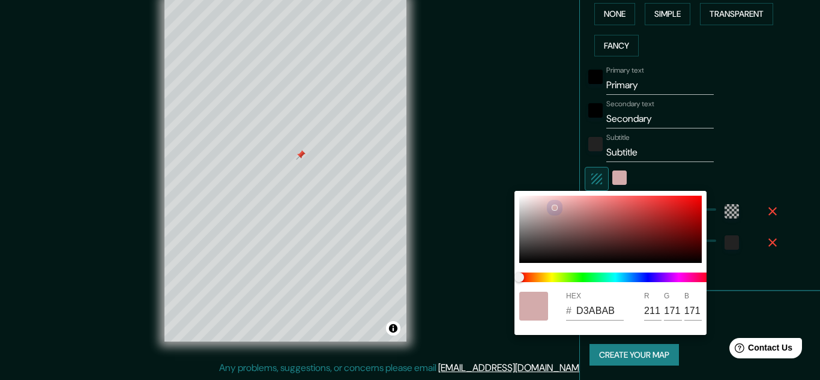
type input "15"
type input "D3ACAC"
type input "172"
type input "15"
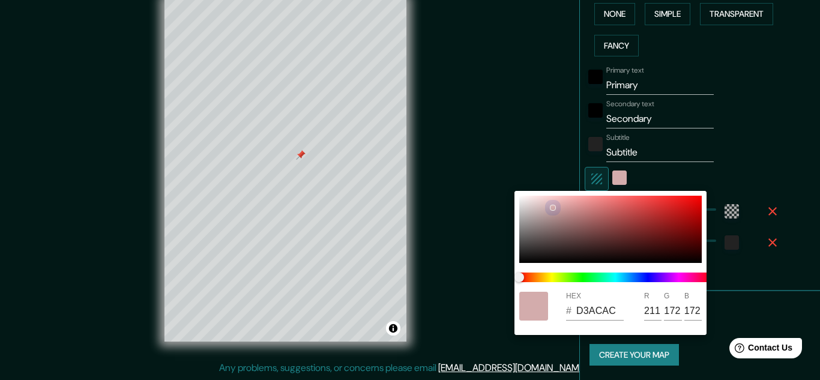
type input "C6A1A1"
type input "198"
type input "161"
type input "15"
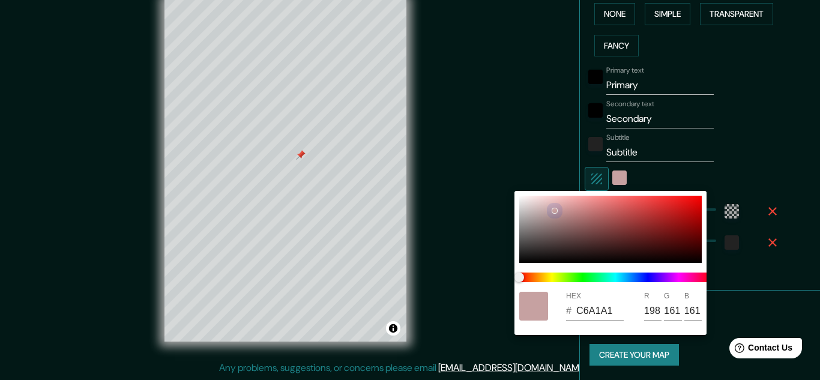
type input "B59191"
type input "181"
type input "145"
type input "15"
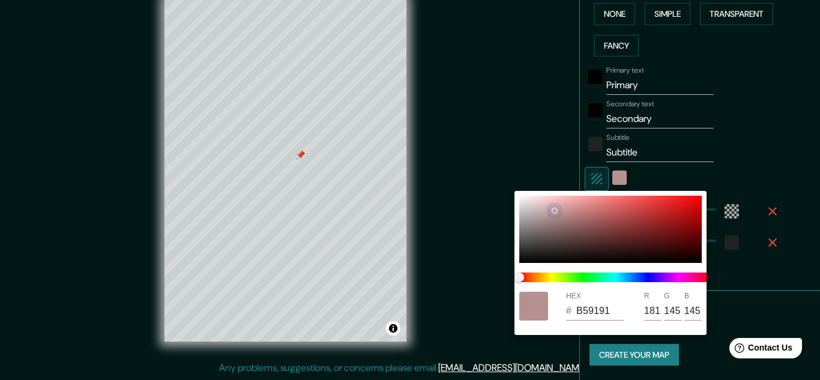
type input "B38F8F"
type input "179"
type input "143"
type input "15"
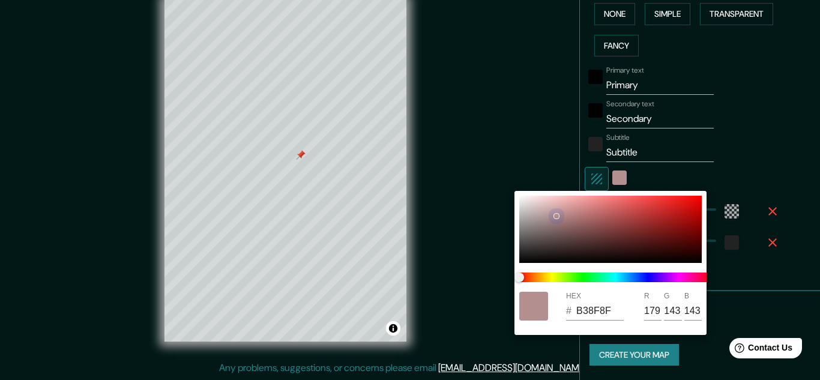
type input "BA9A9A"
type input "186"
drag, startPoint x: 521, startPoint y: 199, endPoint x: 568, endPoint y: 202, distance: 46.9
click at [568, 202] on div at bounding box center [569, 203] width 6 height 6
click at [518, 172] on div at bounding box center [410, 190] width 820 height 380
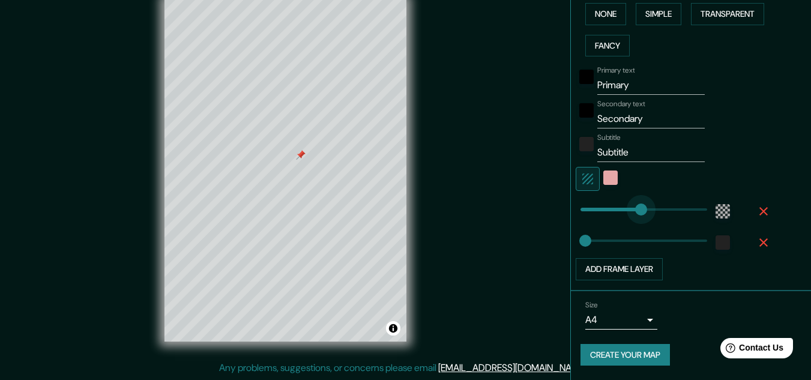
drag, startPoint x: 646, startPoint y: 209, endPoint x: 631, endPoint y: 211, distance: 15.7
drag, startPoint x: 631, startPoint y: 211, endPoint x: 621, endPoint y: 213, distance: 9.8
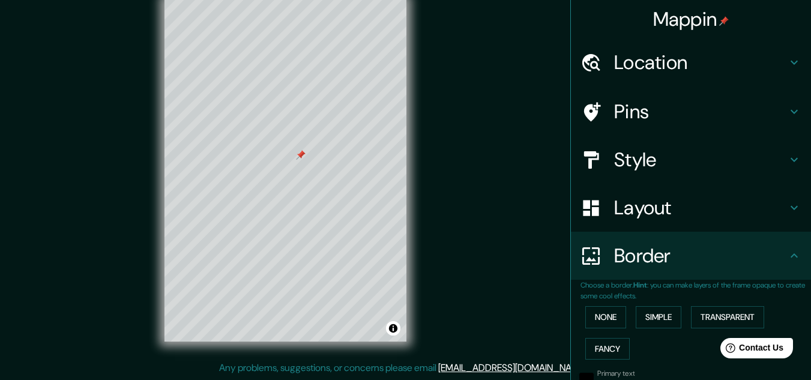
scroll to position [0, 0]
